Goal: Information Seeking & Learning: Learn about a topic

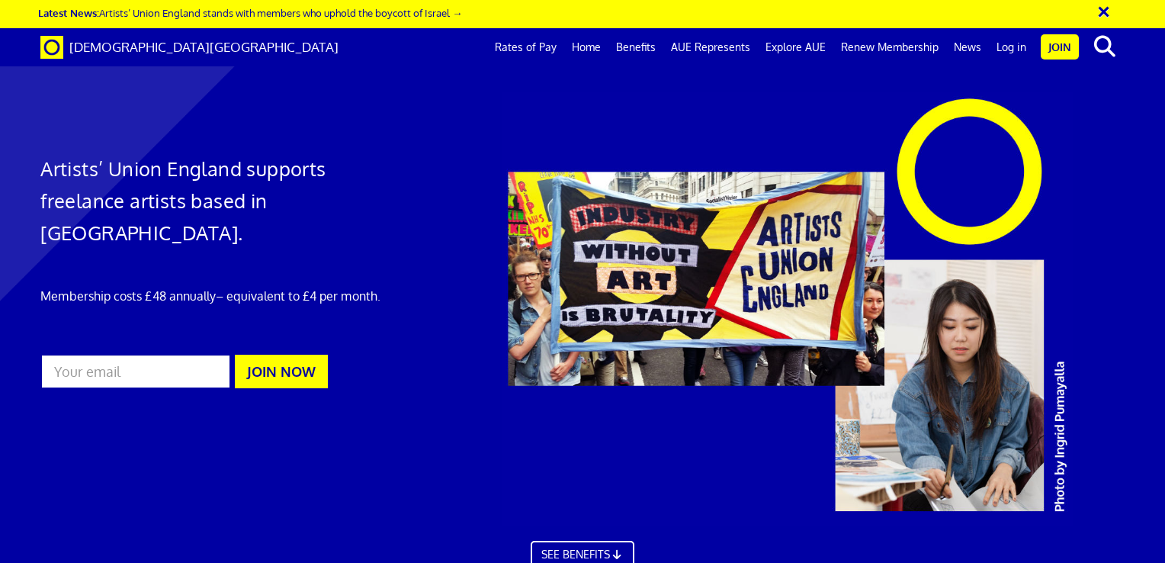
scroll to position [457, 0]
click at [591, 538] on link "SEE BENEFITS" at bounding box center [582, 553] width 114 height 30
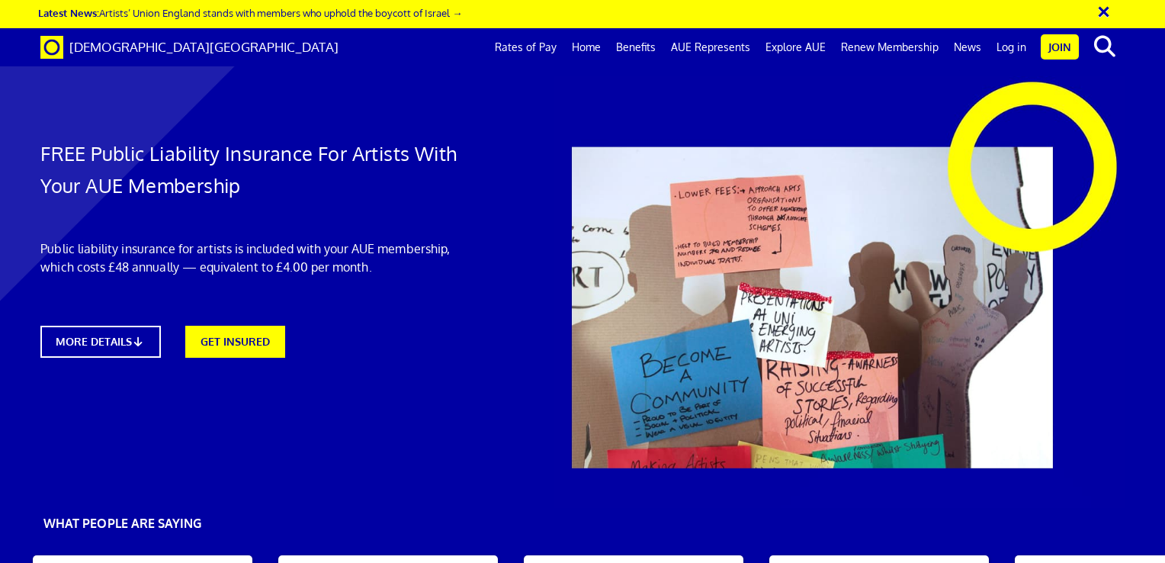
scroll to position [229, 0]
click at [134, 324] on link "MORE DETAILS" at bounding box center [100, 341] width 132 height 35
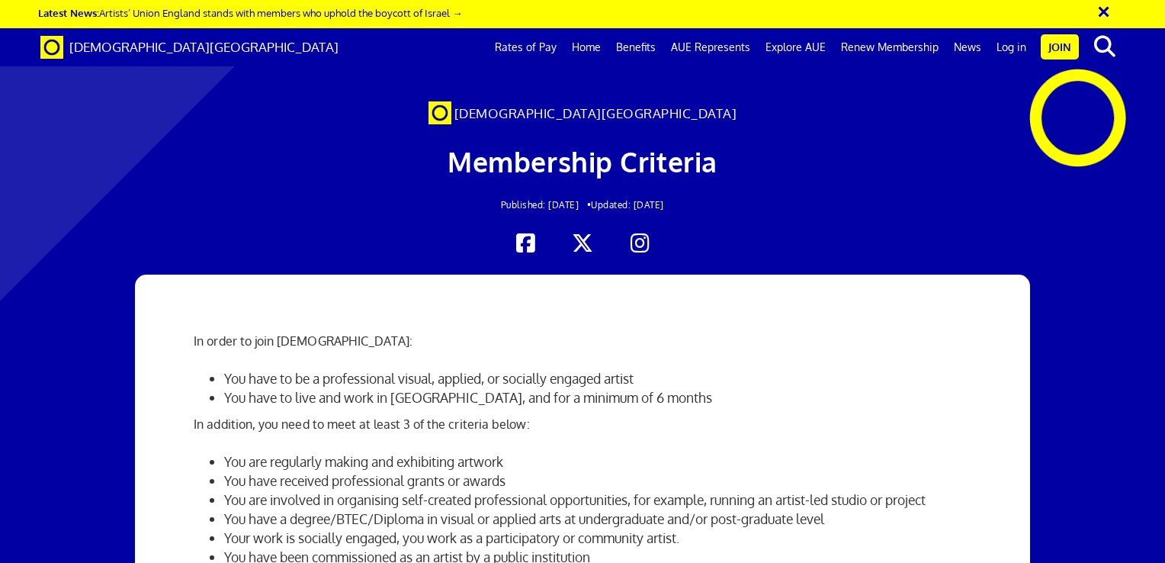
scroll to position [381, 0]
